Goal: Task Accomplishment & Management: Use online tool/utility

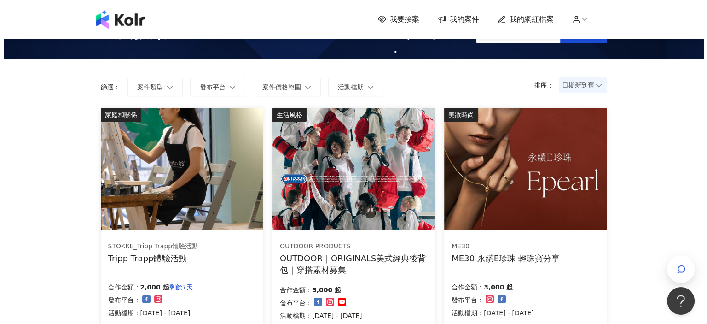
scroll to position [46, 0]
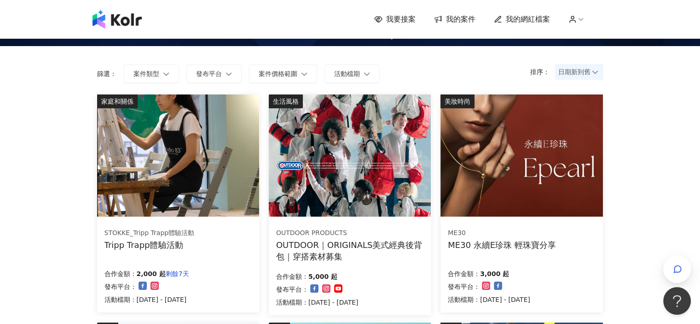
click at [573, 198] on img at bounding box center [521, 155] width 162 height 122
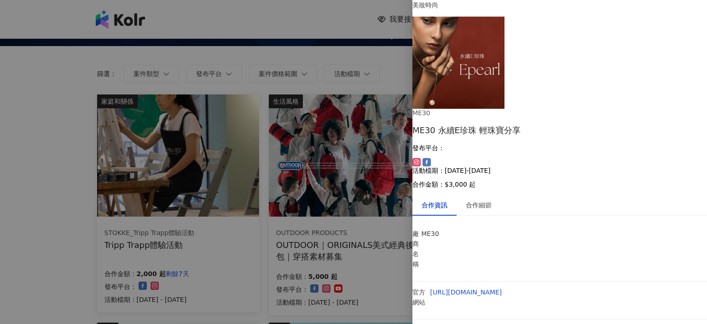
scroll to position [37, 0]
click at [481, 200] on div "合作細節" at bounding box center [479, 205] width 26 height 10
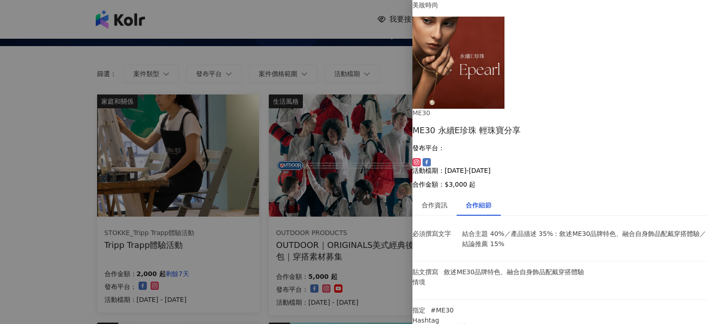
click at [281, 55] on div at bounding box center [353, 162] width 707 height 324
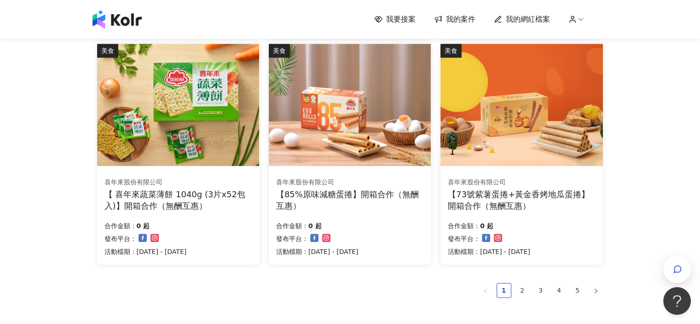
scroll to position [665, 0]
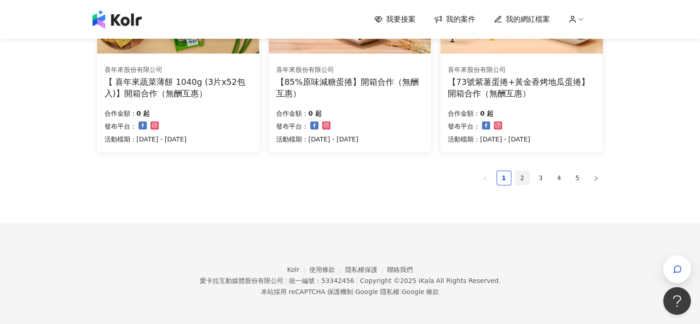
click at [521, 174] on link "2" at bounding box center [523, 178] width 14 height 14
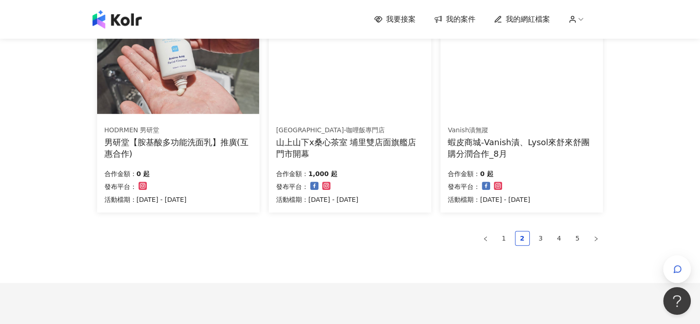
scroll to position [662, 0]
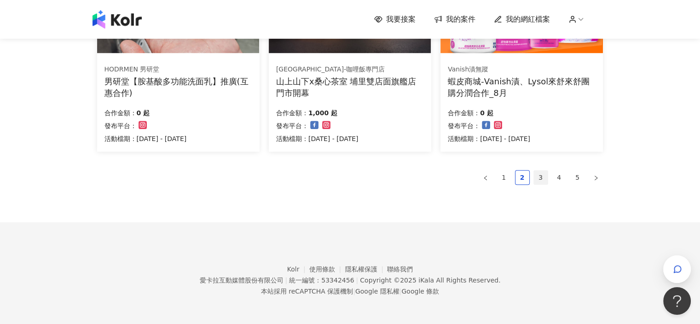
click at [535, 177] on link "3" at bounding box center [541, 177] width 14 height 14
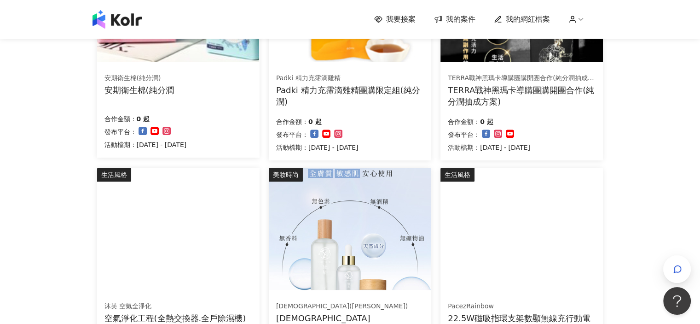
scroll to position [552, 0]
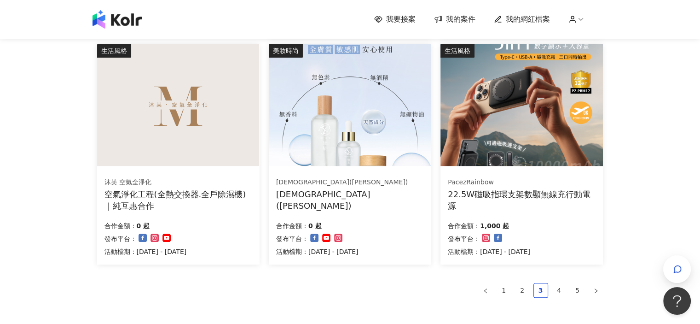
click at [556, 292] on link "4" at bounding box center [559, 290] width 14 height 14
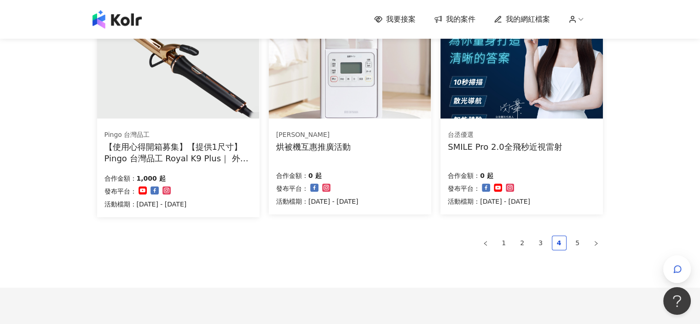
scroll to position [619, 0]
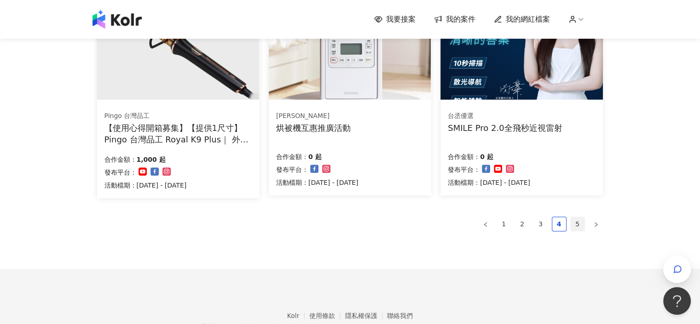
click at [572, 229] on link "5" at bounding box center [578, 224] width 14 height 14
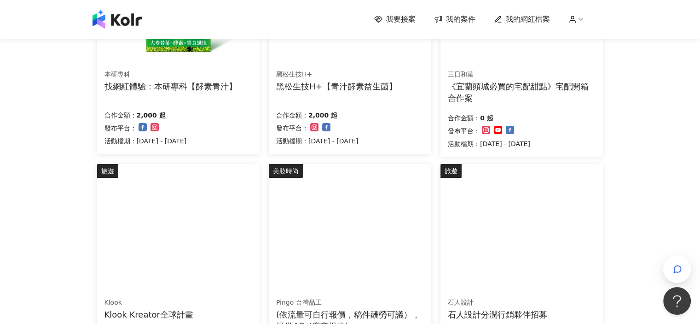
scroll to position [0, 0]
